Goal: Information Seeking & Learning: Learn about a topic

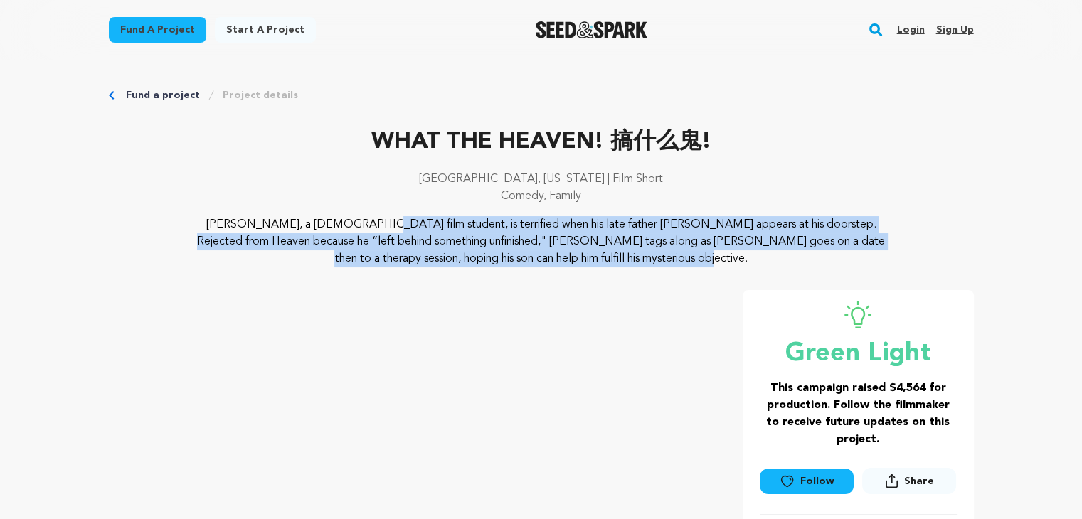
drag, startPoint x: 196, startPoint y: 225, endPoint x: 643, endPoint y: 258, distance: 448.0
click at [643, 258] on p "[PERSON_NAME], a [DEMOGRAPHIC_DATA] film student, is terrified when his late fa…" at bounding box center [541, 241] width 692 height 51
click at [643, 257] on p "[PERSON_NAME], a [DEMOGRAPHIC_DATA] film student, is terrified when his late fa…" at bounding box center [541, 241] width 692 height 51
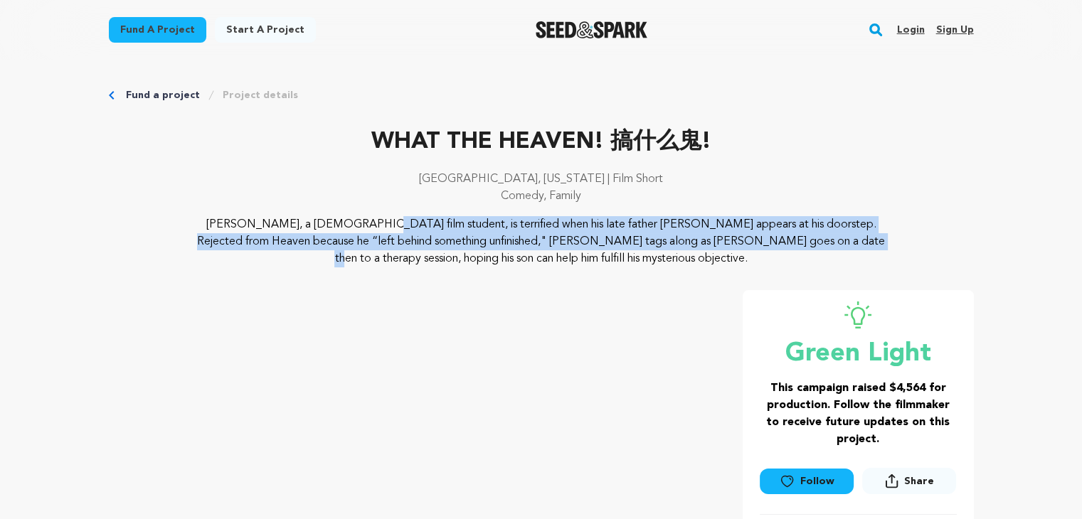
drag, startPoint x: 642, startPoint y: 248, endPoint x: 149, endPoint y: 216, distance: 494.8
click at [149, 216] on div "[PERSON_NAME], a [DEMOGRAPHIC_DATA] film student, is terrified when his late fa…" at bounding box center [541, 241] width 865 height 51
click at [149, 218] on div "[PERSON_NAME], a [DEMOGRAPHIC_DATA] film student, is terrified when his late fa…" at bounding box center [541, 241] width 865 height 51
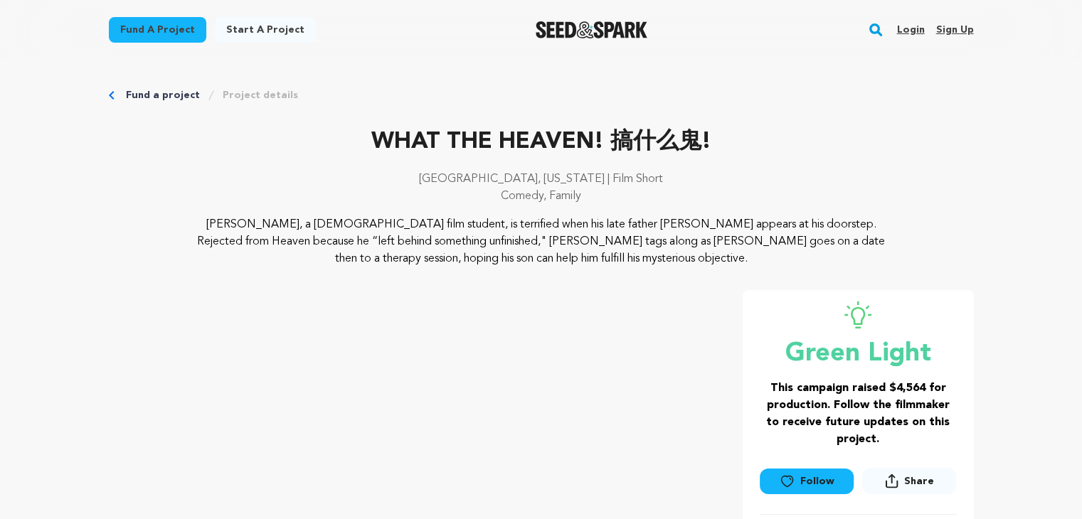
click at [213, 192] on p "Comedy, Family" at bounding box center [541, 196] width 865 height 17
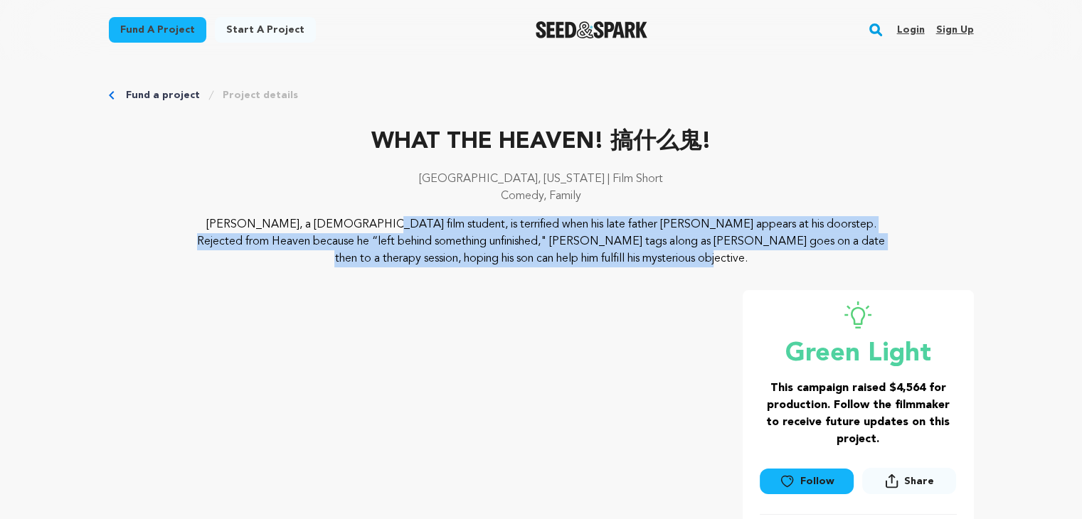
drag, startPoint x: 195, startPoint y: 226, endPoint x: 620, endPoint y: 260, distance: 426.8
click at [620, 260] on p "[PERSON_NAME], a [DEMOGRAPHIC_DATA] film student, is terrified when his late fa…" at bounding box center [541, 241] width 692 height 51
click at [153, 228] on div "[PERSON_NAME], a [DEMOGRAPHIC_DATA] film student, is terrified when his late fa…" at bounding box center [541, 241] width 865 height 51
click at [164, 220] on div "[PERSON_NAME], a [DEMOGRAPHIC_DATA] film student, is terrified when his late fa…" at bounding box center [541, 241] width 865 height 51
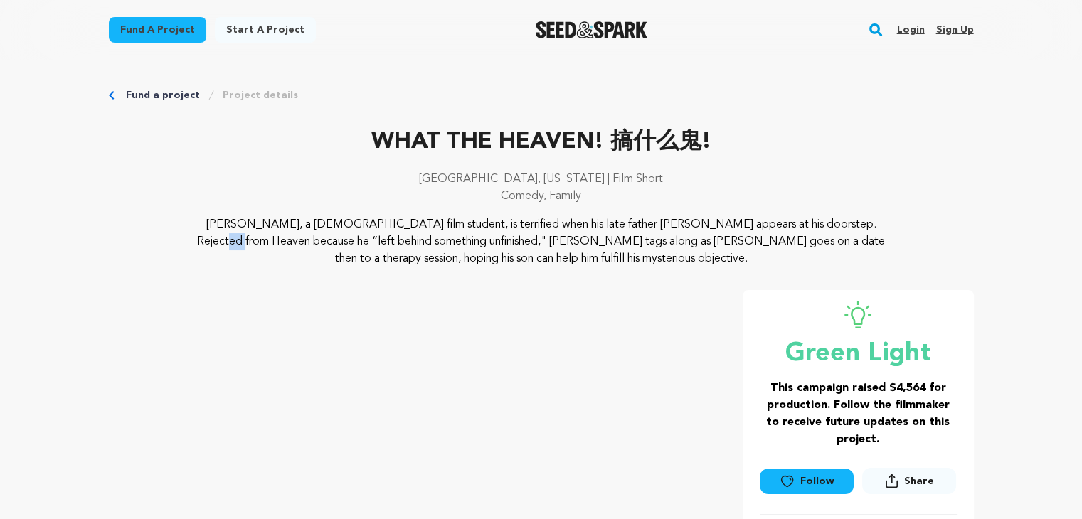
drag, startPoint x: 708, startPoint y: 227, endPoint x: 695, endPoint y: 212, distance: 19.7
click at [690, 217] on p "[PERSON_NAME], a [DEMOGRAPHIC_DATA] film student, is terrified when his late fa…" at bounding box center [541, 241] width 692 height 51
drag, startPoint x: 696, startPoint y: 212, endPoint x: 702, endPoint y: 228, distance: 16.9
click at [697, 212] on div "[GEOGRAPHIC_DATA], [US_STATE] | Film Short Comedy, Family" at bounding box center [541, 194] width 865 height 46
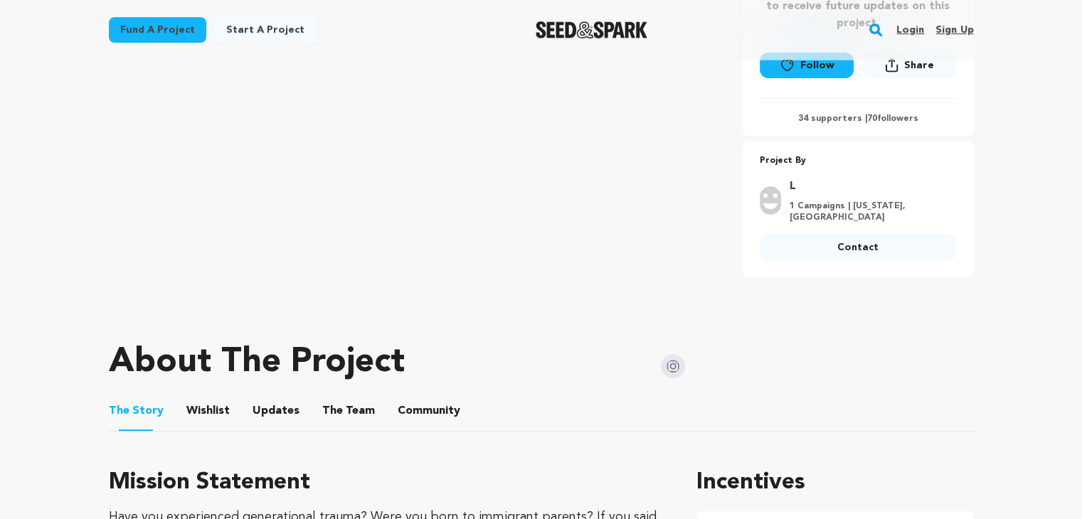
scroll to position [427, 0]
